Goal: Check status: Check status

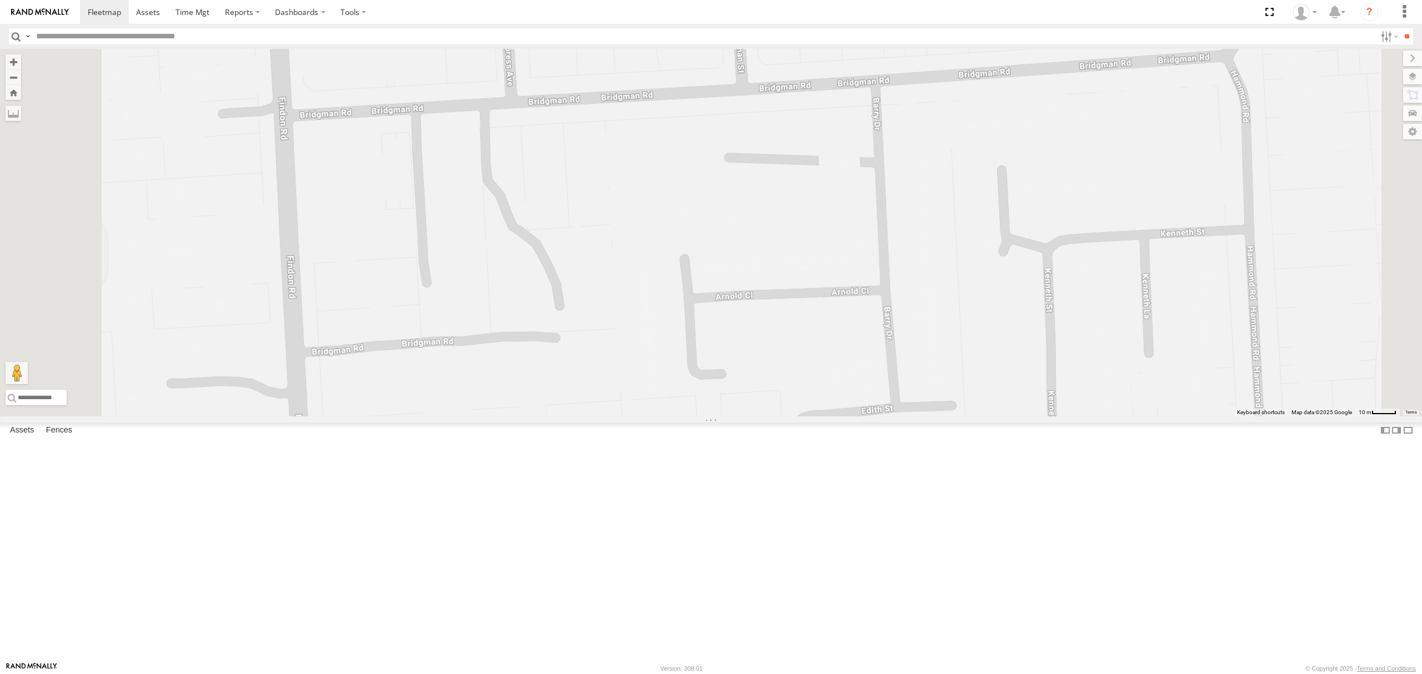
click at [0, 0] on div "SB25LM - (6P HINO) R6" at bounding box center [0, 0] width 0 height 0
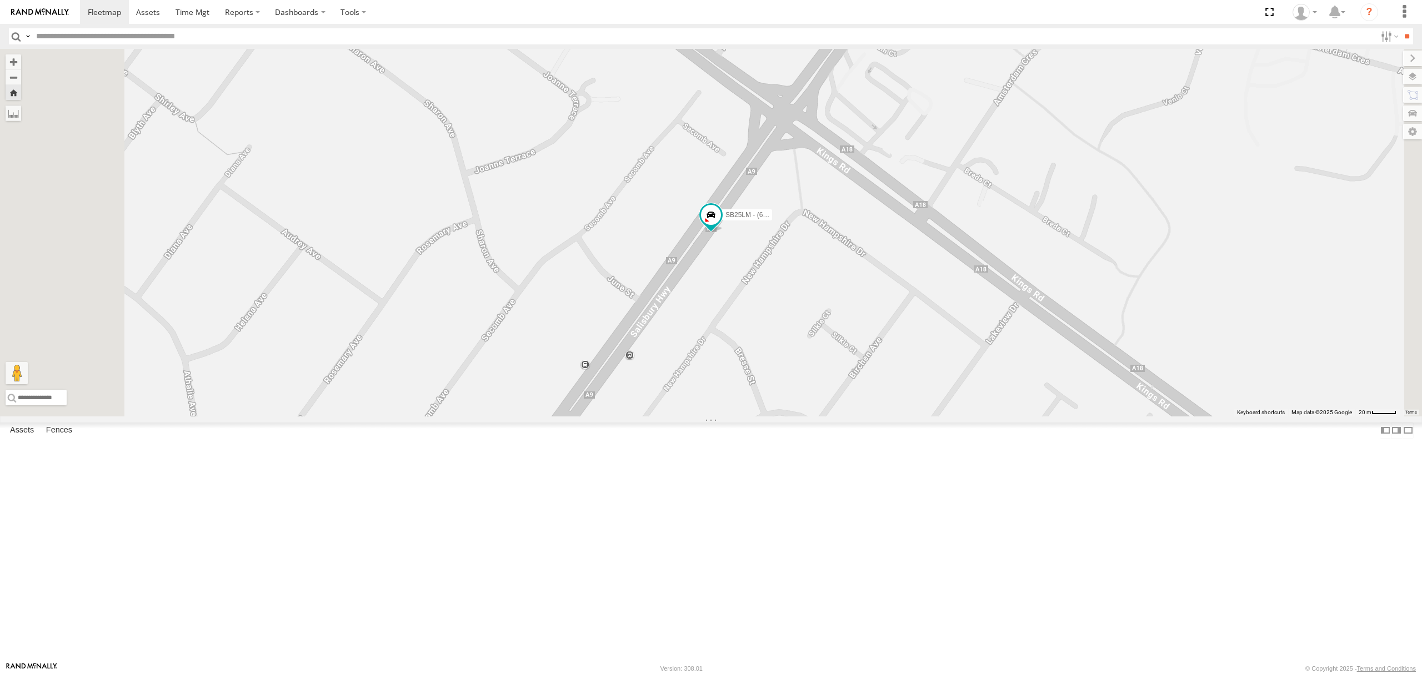
click at [0, 0] on div "All Assets" at bounding box center [0, 0] width 0 height 0
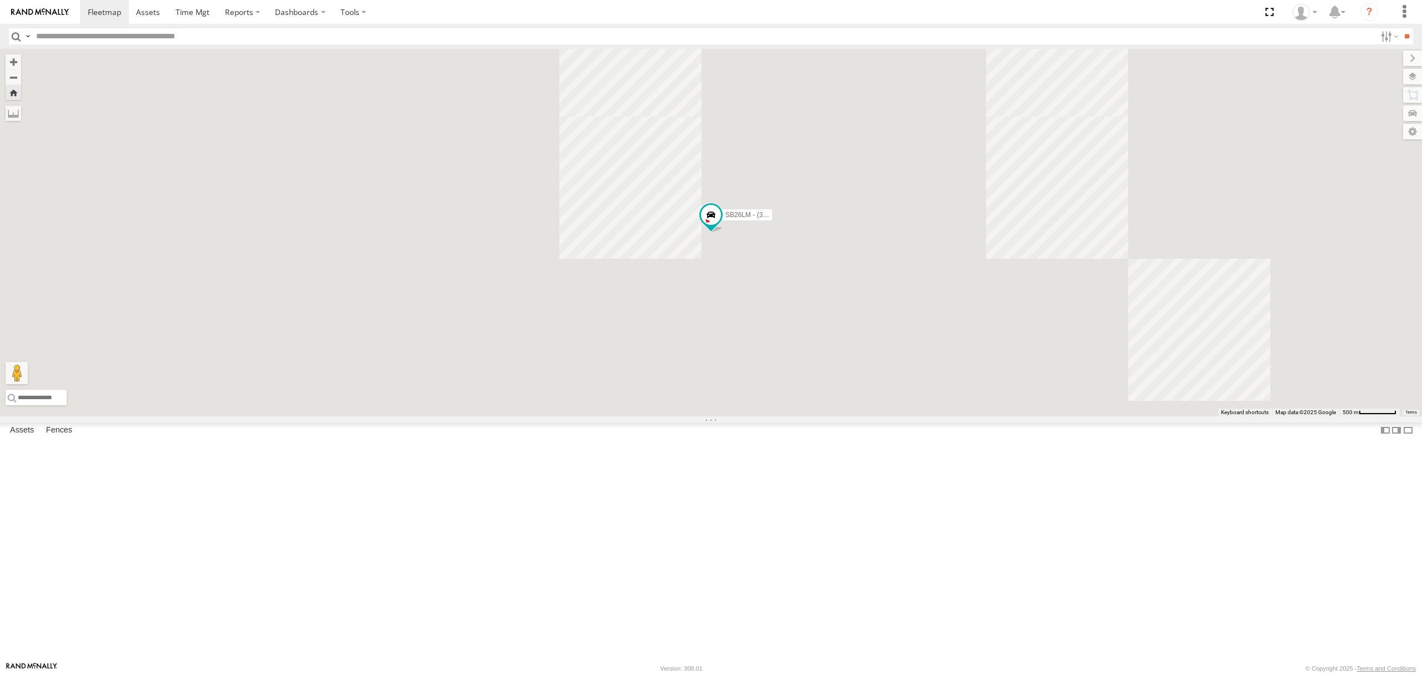
click at [0, 0] on div "SB25LM - (6P HINO) R6" at bounding box center [0, 0] width 0 height 0
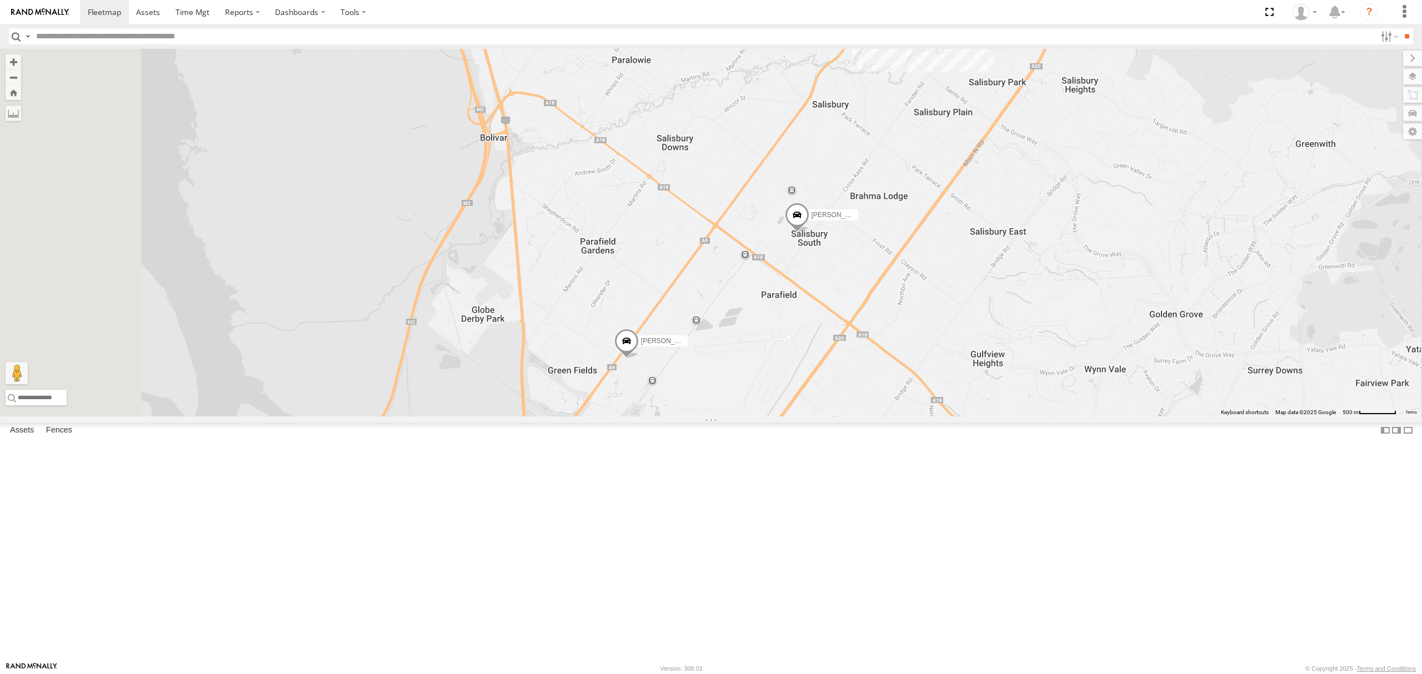
click at [0, 0] on div "All Assets" at bounding box center [0, 0] width 0 height 0
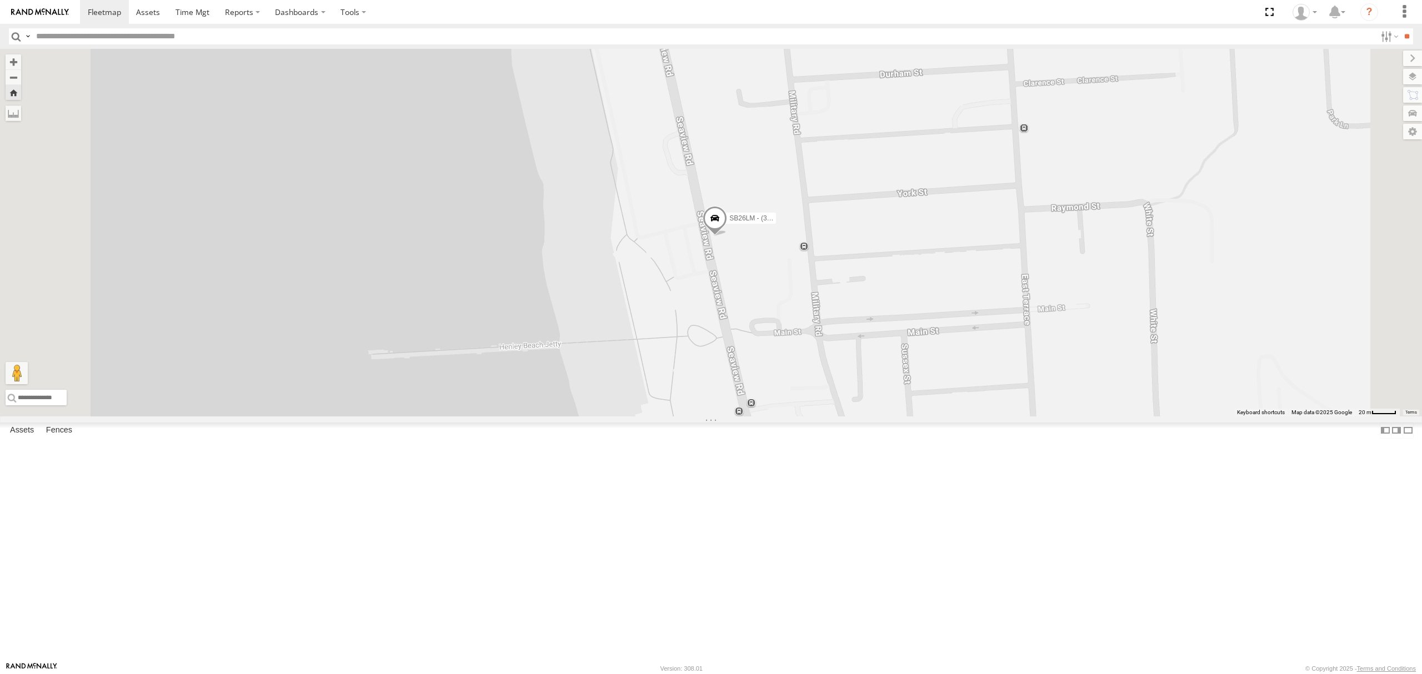
click at [727, 237] on span at bounding box center [714, 222] width 24 height 30
click at [858, 416] on div "SB26LM - (3P HINO) R7 SB26LM - (3P HINO) R7 -34.91885 , 138.49419 0 14:23:14 30…" at bounding box center [711, 233] width 1422 height 368
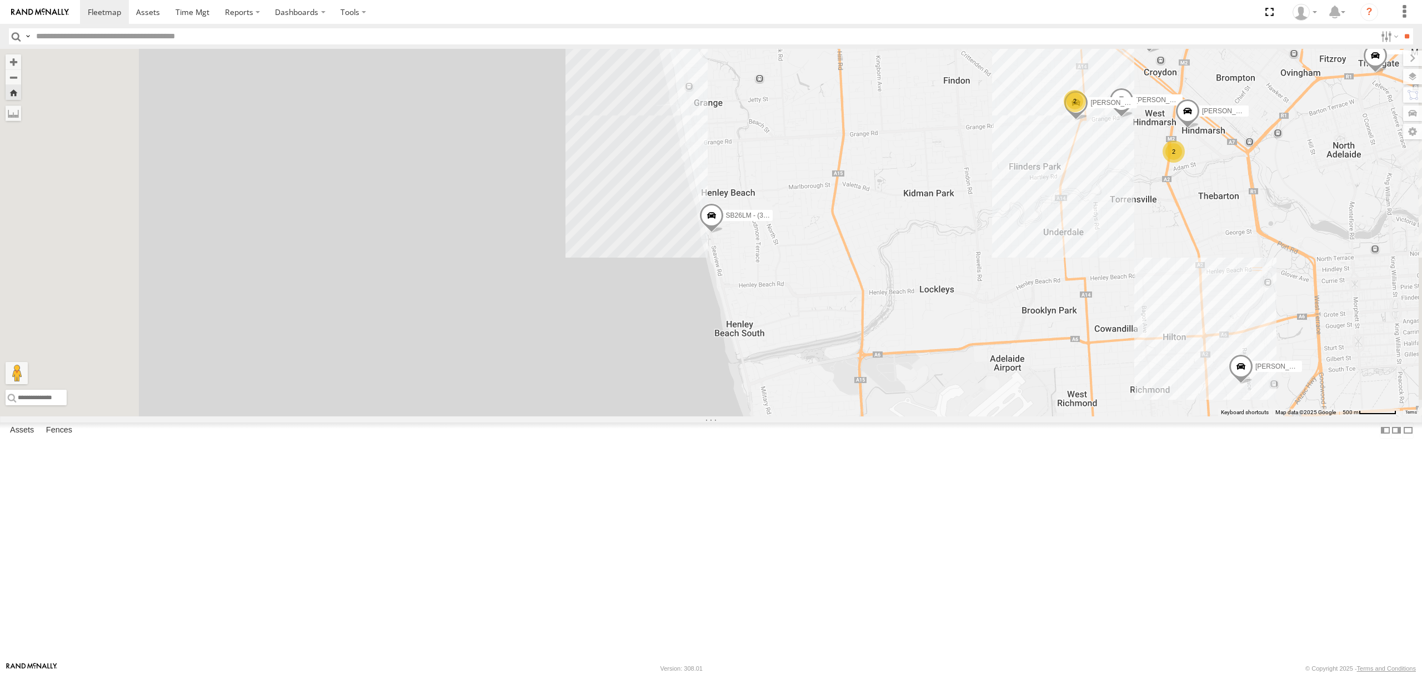
click at [0, 0] on div "S678CGD - Fridge It Sprinter" at bounding box center [0, 0] width 0 height 0
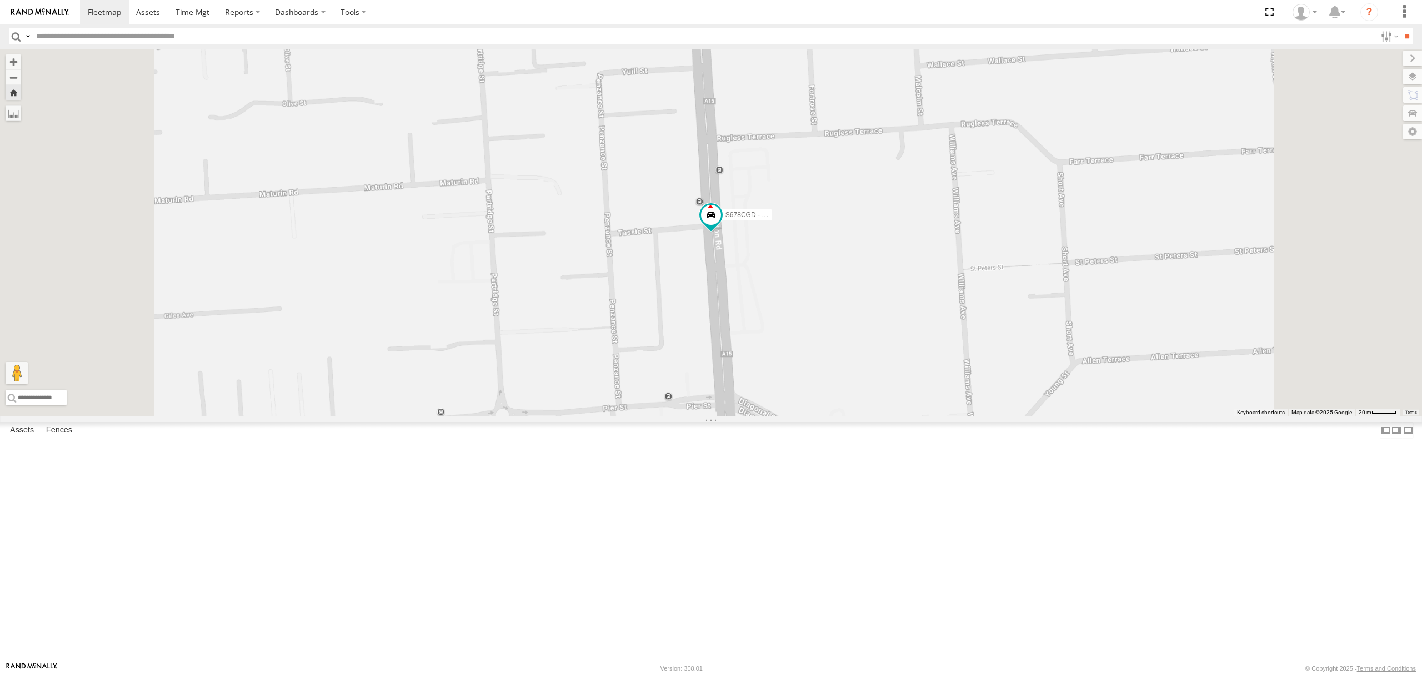
click at [0, 0] on div "SB25LM - (6P HINO) R6" at bounding box center [0, 0] width 0 height 0
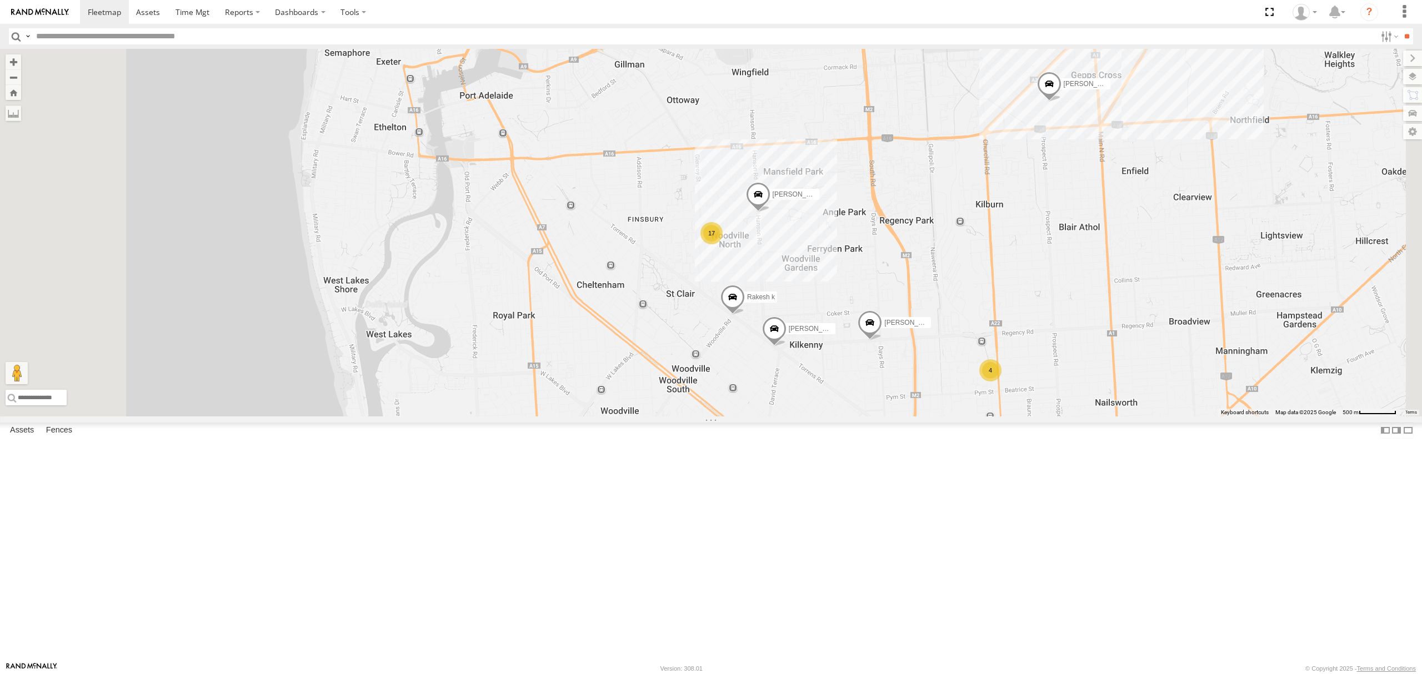
click at [0, 0] on div "SB26LM - (3P HINO) R7" at bounding box center [0, 0] width 0 height 0
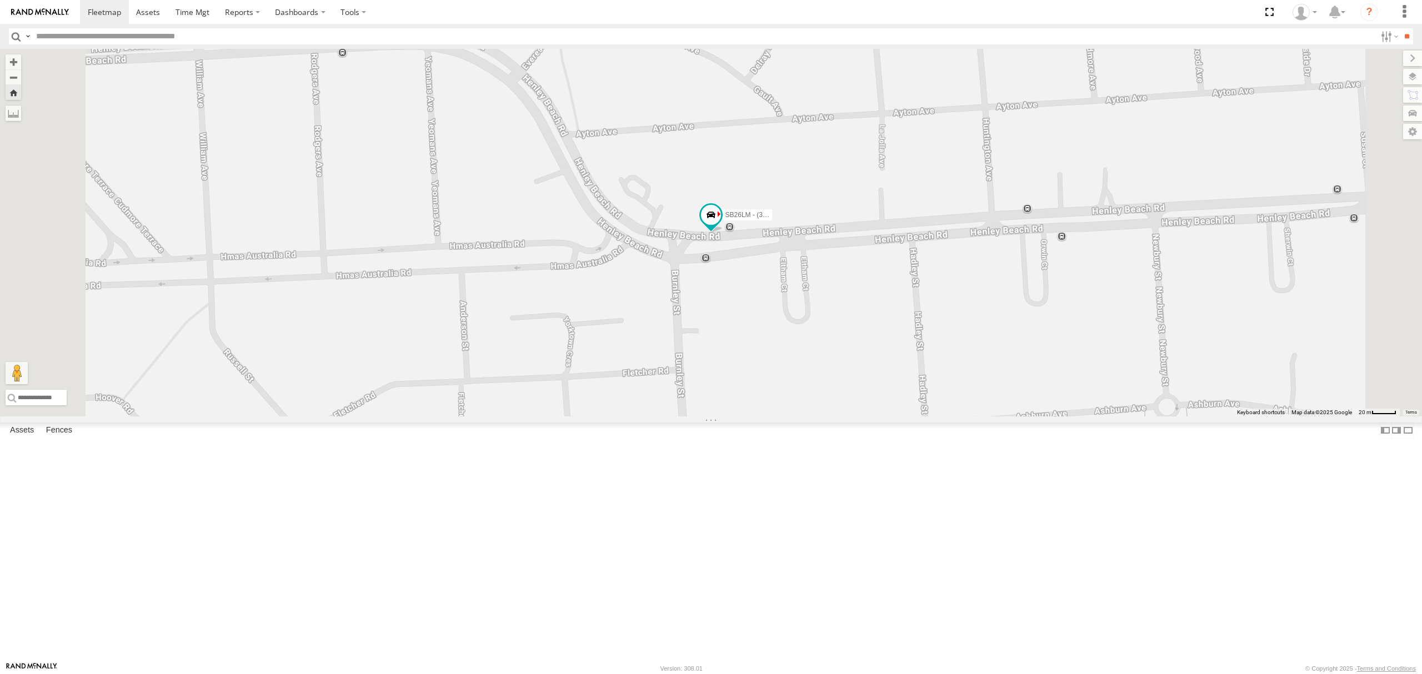
click at [0, 0] on div "S348CAH - [PERSON_NAME]" at bounding box center [0, 0] width 0 height 0
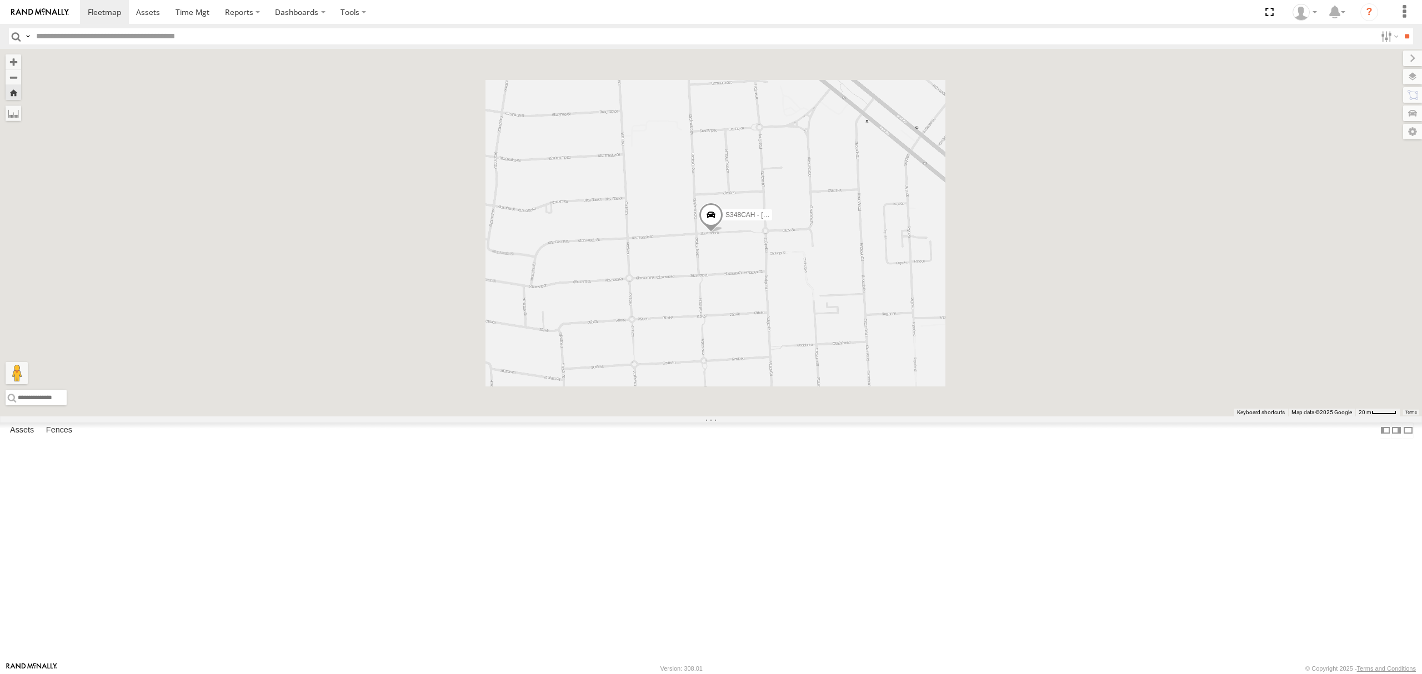
click at [0, 0] on div "S678CGD - Fridge It Sprinter" at bounding box center [0, 0] width 0 height 0
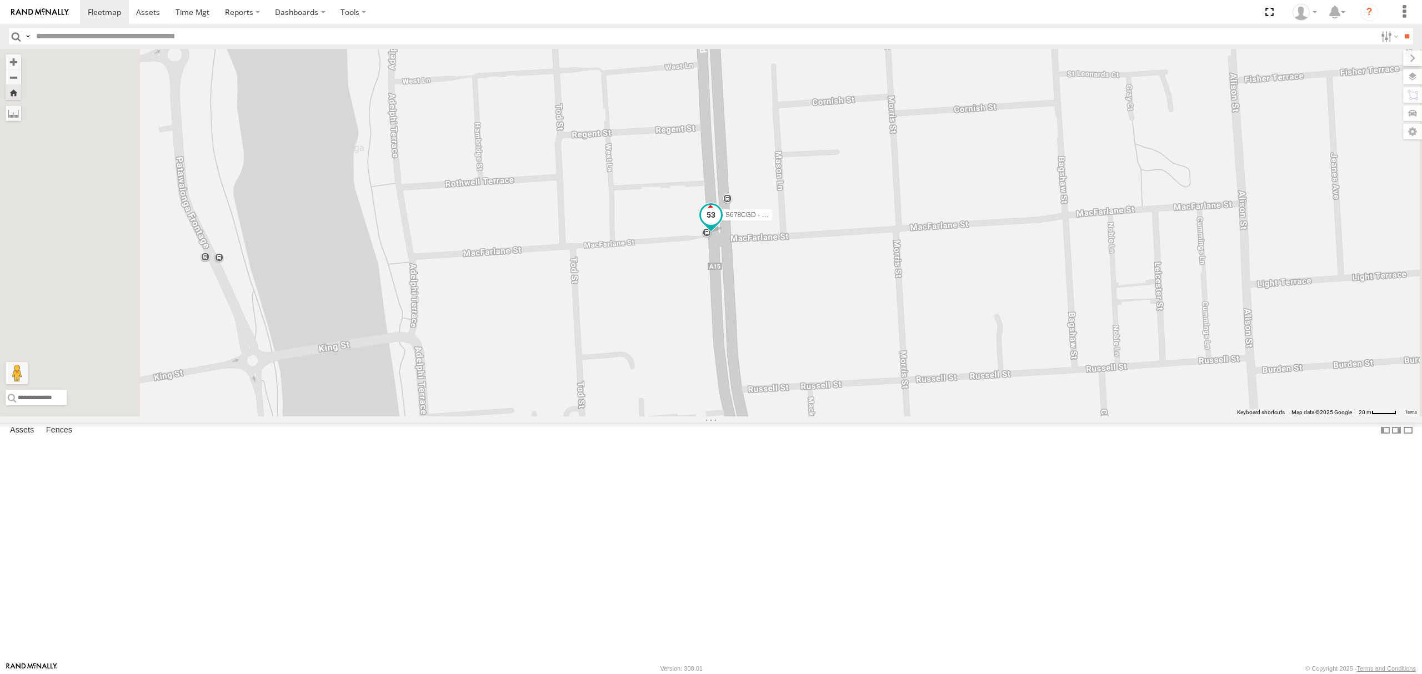
click at [721, 225] on span at bounding box center [711, 215] width 20 height 20
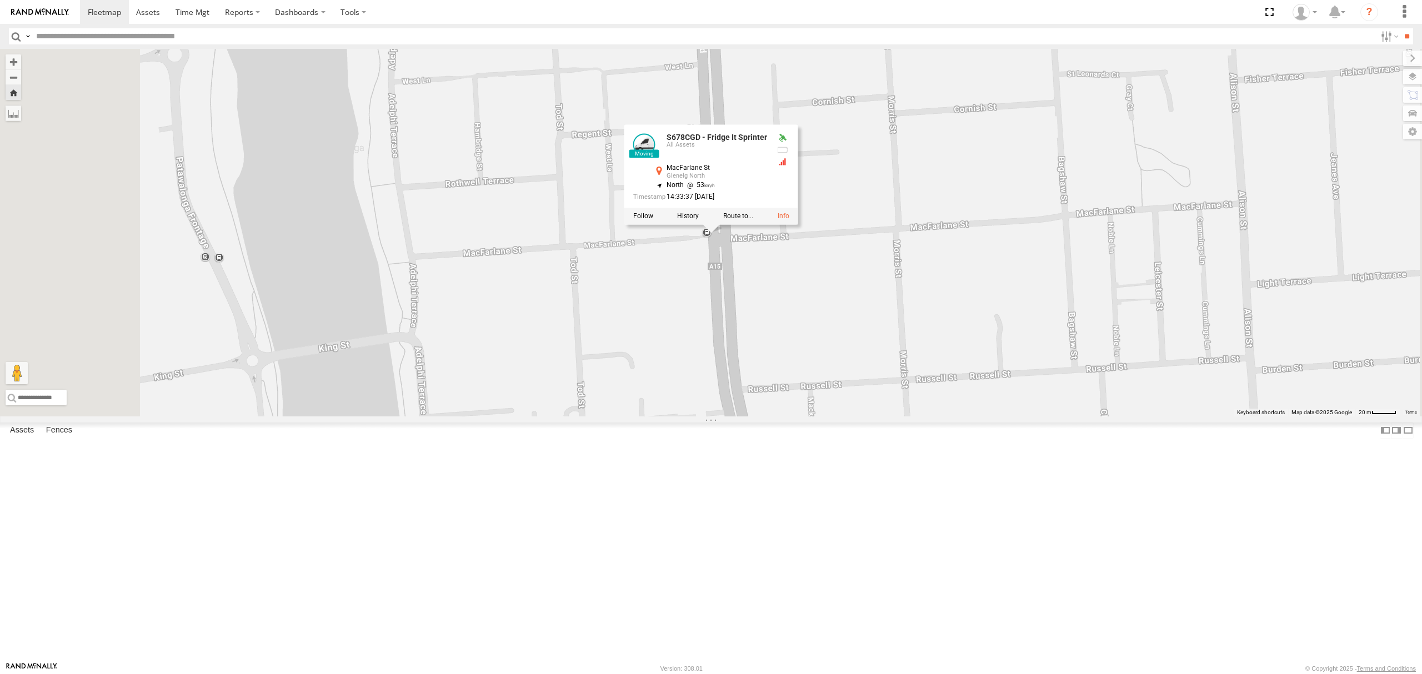
click at [0, 0] on div "SB25LM - (6P HINO) R6 All Assets Depot Fridge it Logistics -34.86171 138.5401 V…" at bounding box center [0, 0] width 0 height 0
click at [0, 0] on div "SB26LM - (3P HINO) R7 All Assets" at bounding box center [0, 0] width 0 height 0
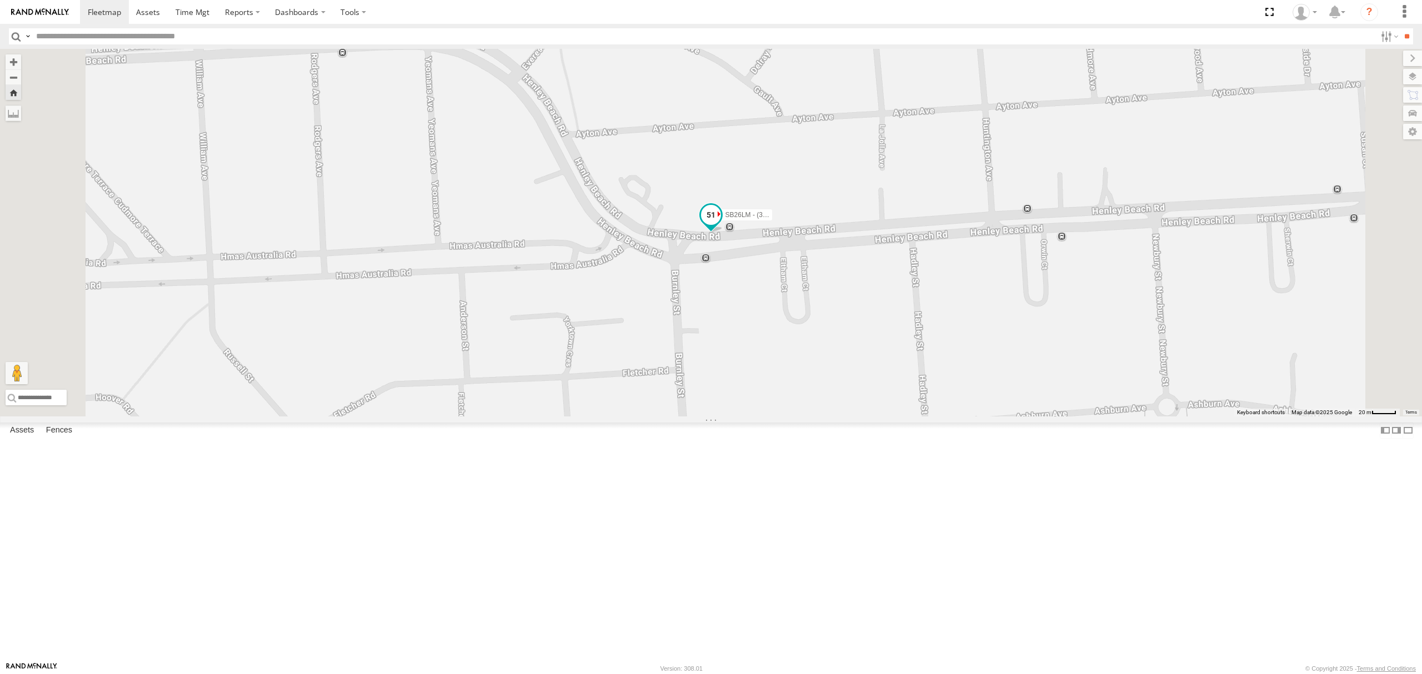
click at [721, 225] on span at bounding box center [711, 215] width 20 height 20
click at [911, 416] on div "SB26LM - (3P HINO) R7 SB26LM - (3P HINO) R7 All Assets Henley Beach Rd Fulham -…" at bounding box center [711, 233] width 1422 height 368
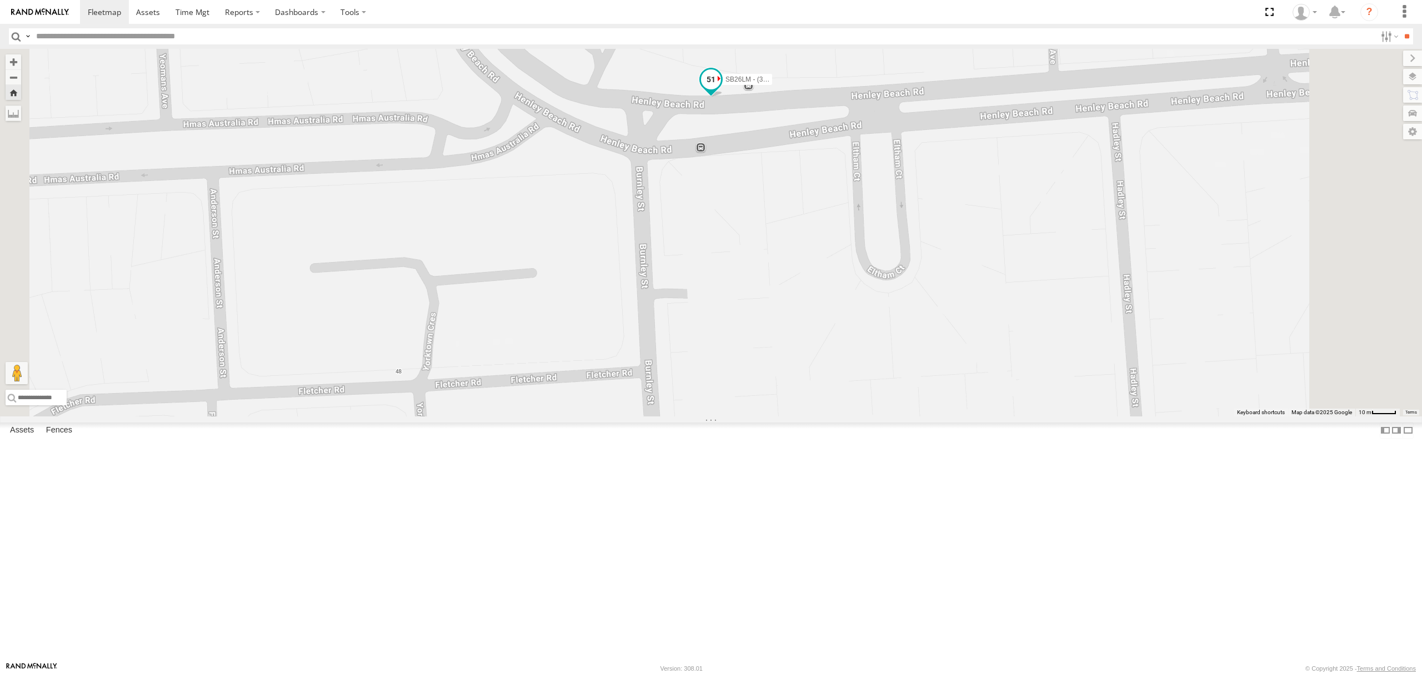
click at [723, 97] on span at bounding box center [711, 82] width 24 height 30
click at [701, 84] on label at bounding box center [691, 81] width 22 height 8
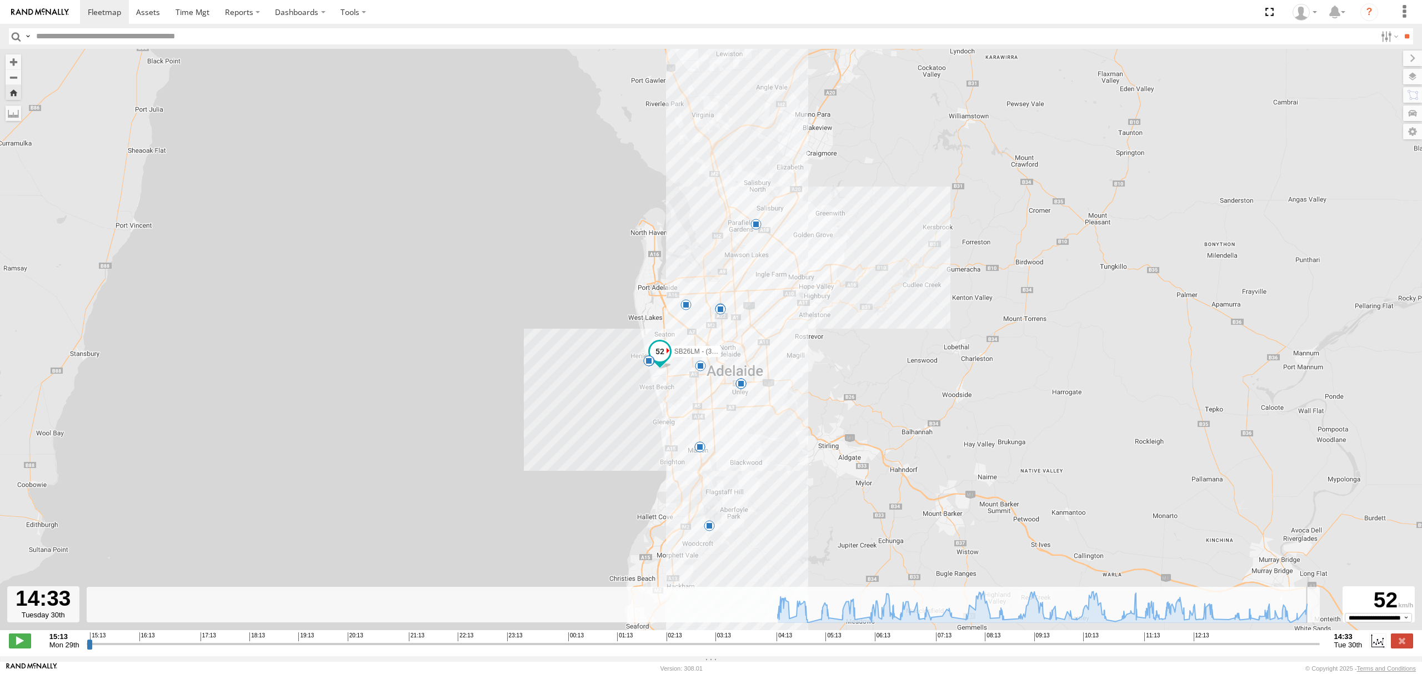
drag, startPoint x: 92, startPoint y: 652, endPoint x: 1365, endPoint y: 665, distance: 1273.3
type input "**********"
click at [1319, 649] on input "range" at bounding box center [703, 644] width 1233 height 11
click at [101, 23] on link at bounding box center [104, 12] width 49 height 24
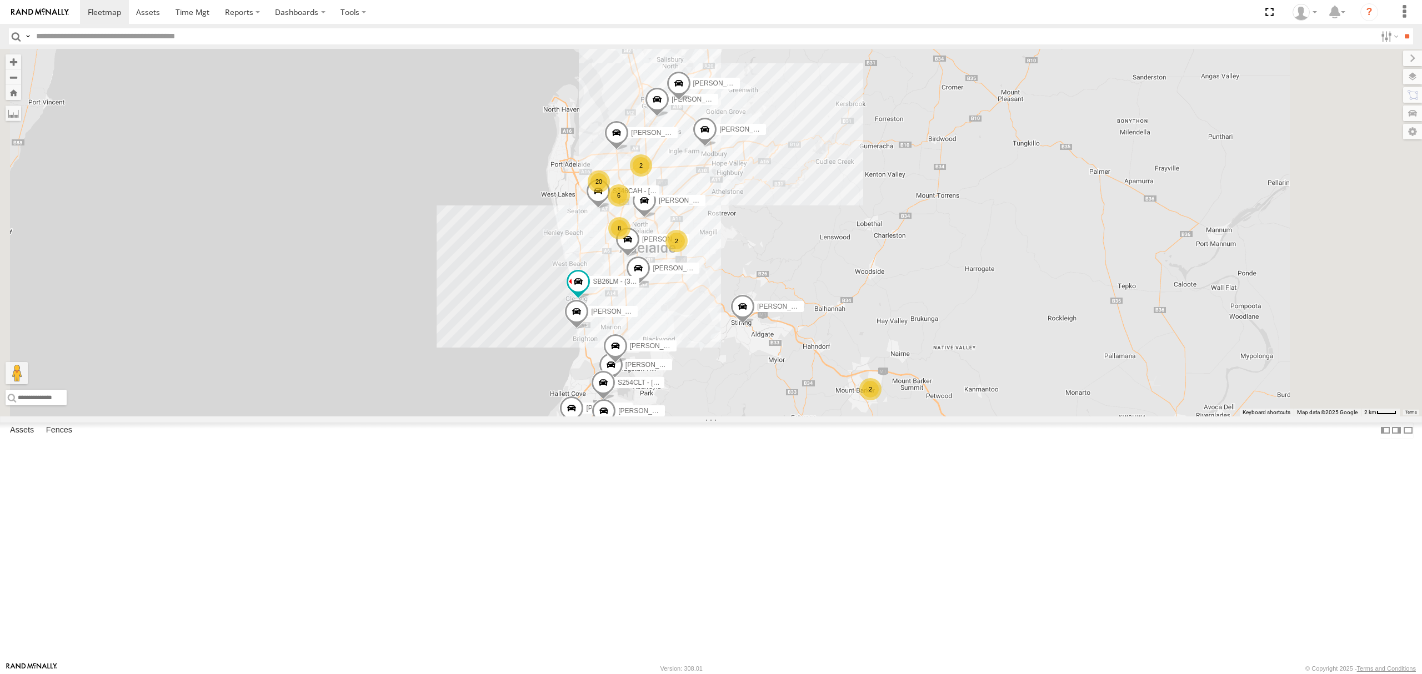
click at [0, 0] on link at bounding box center [0, 0] width 0 height 0
